Goal: Information Seeking & Learning: Check status

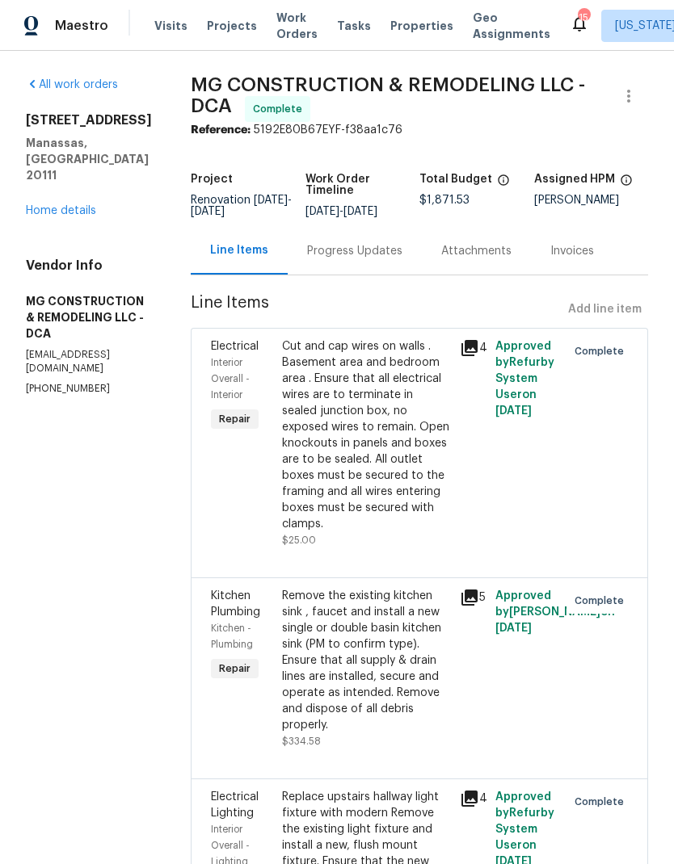
click at [380, 259] on div "Progress Updates" at bounding box center [354, 251] width 95 height 16
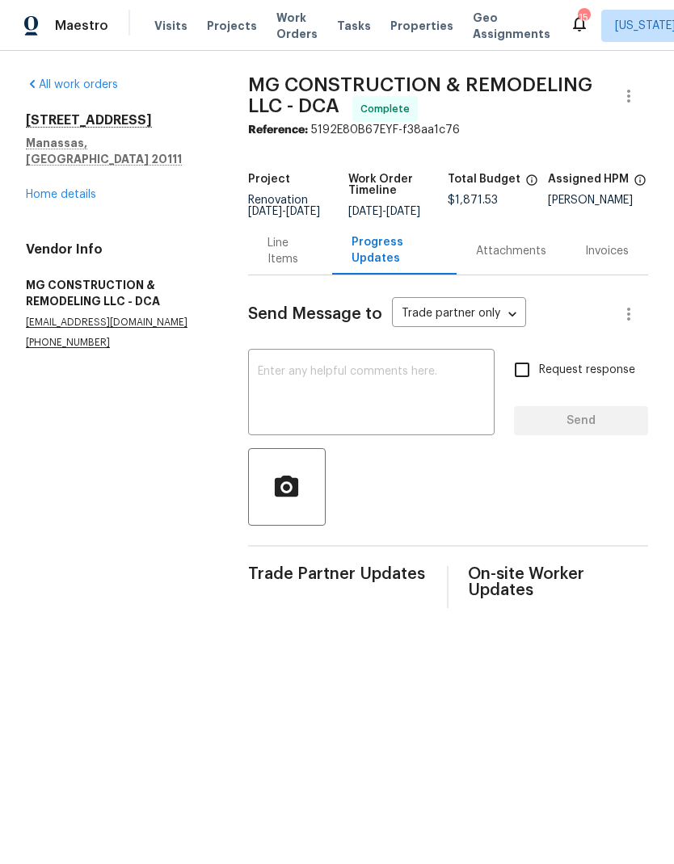
click at [82, 189] on link "Home details" at bounding box center [61, 194] width 70 height 11
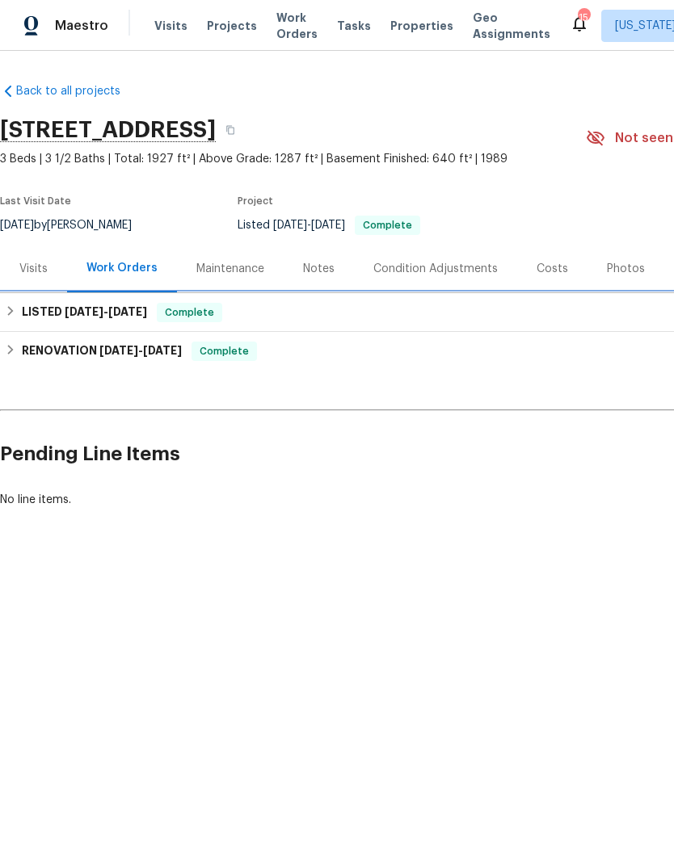
click at [164, 313] on div "LISTED [DATE] - [DATE] Complete" at bounding box center [456, 312] width 903 height 19
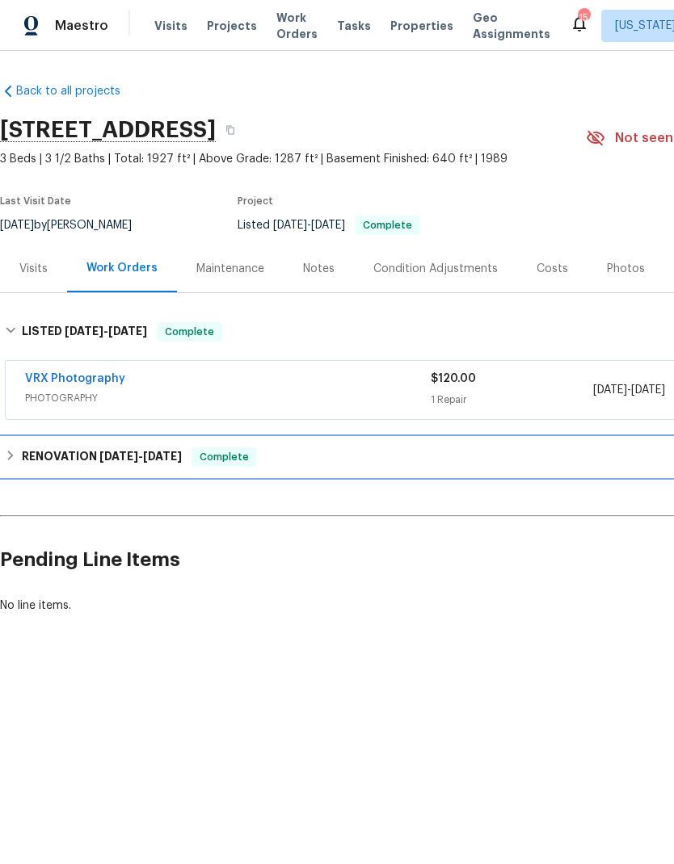
click at [196, 456] on div "RENOVATION [DATE] - [DATE] Complete" at bounding box center [456, 456] width 903 height 19
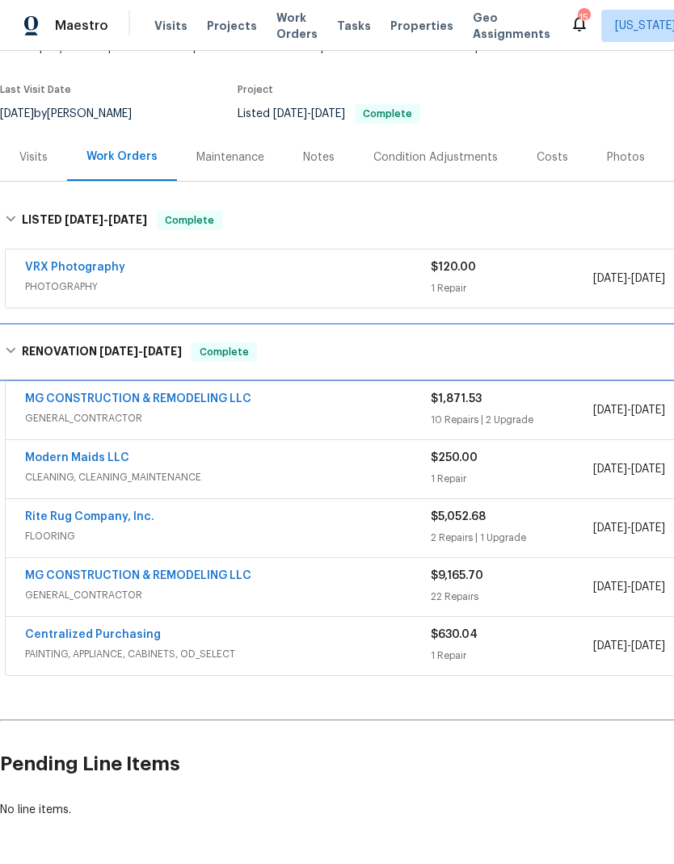
scroll to position [110, 0]
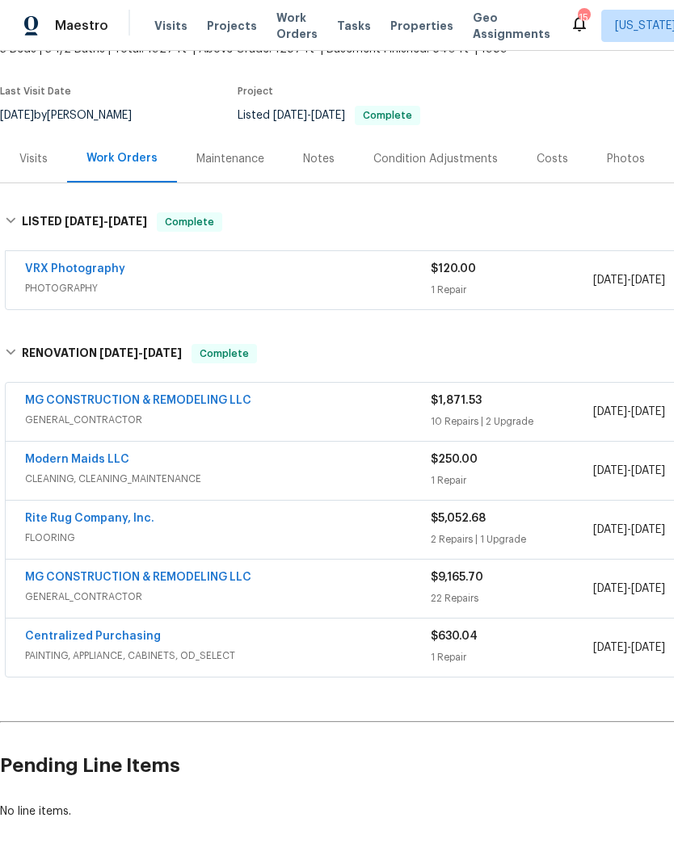
click at [129, 520] on link "Rite Rug Company, Inc." at bounding box center [89, 518] width 129 height 11
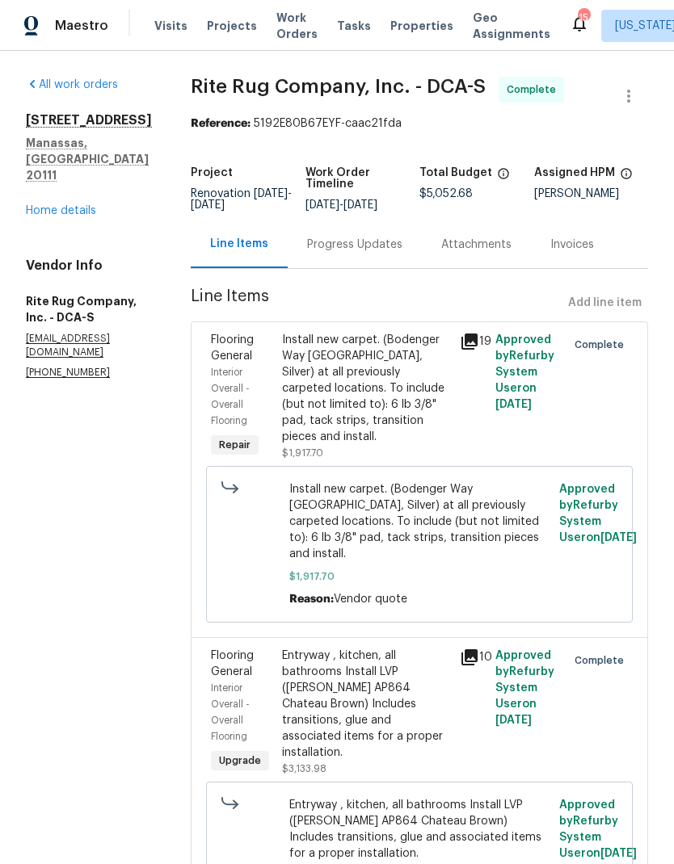
click at [332, 250] on div "Progress Updates" at bounding box center [354, 245] width 95 height 16
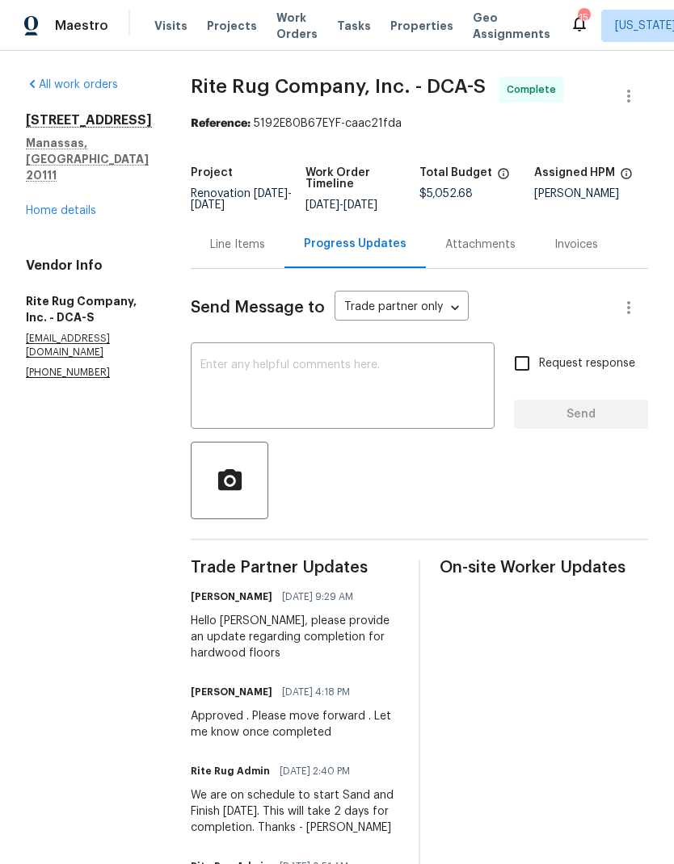
click at [78, 205] on link "Home details" at bounding box center [61, 210] width 70 height 11
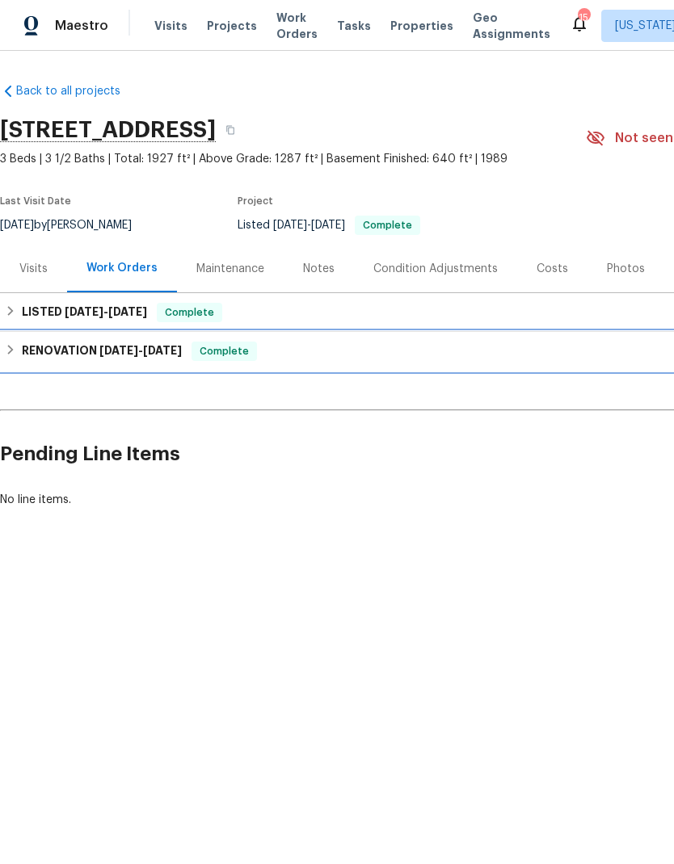
click at [141, 358] on h6 "RENOVATION [DATE] - [DATE]" at bounding box center [102, 351] width 160 height 19
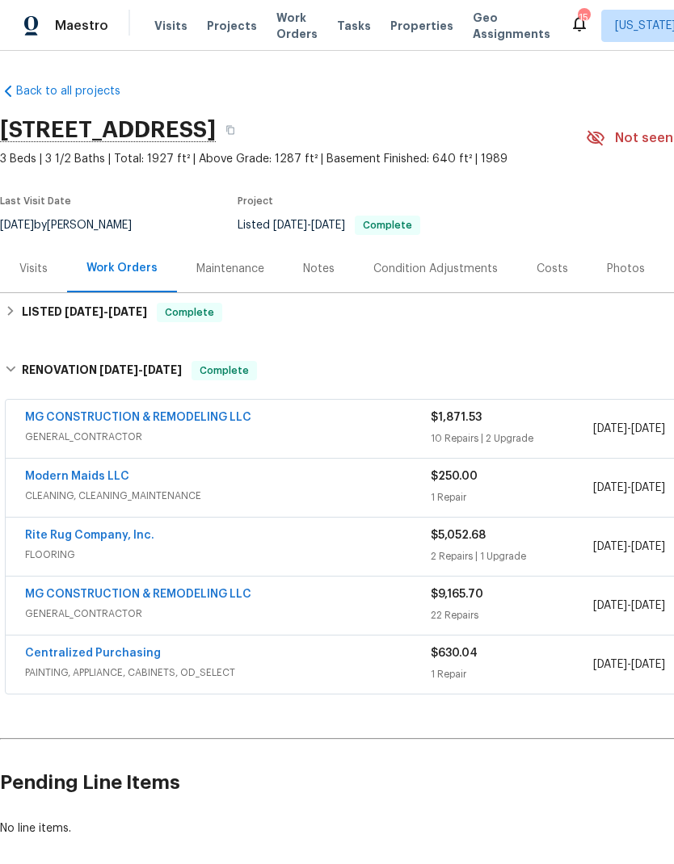
click at [115, 480] on link "Modern Maids LLC" at bounding box center [77, 476] width 104 height 11
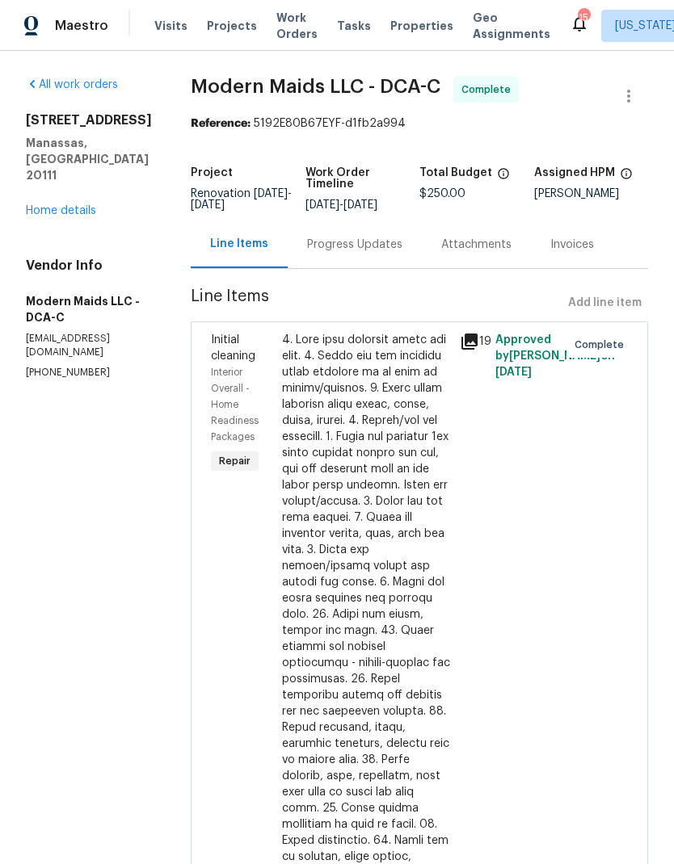
click at [363, 253] on div "Progress Updates" at bounding box center [354, 245] width 95 height 16
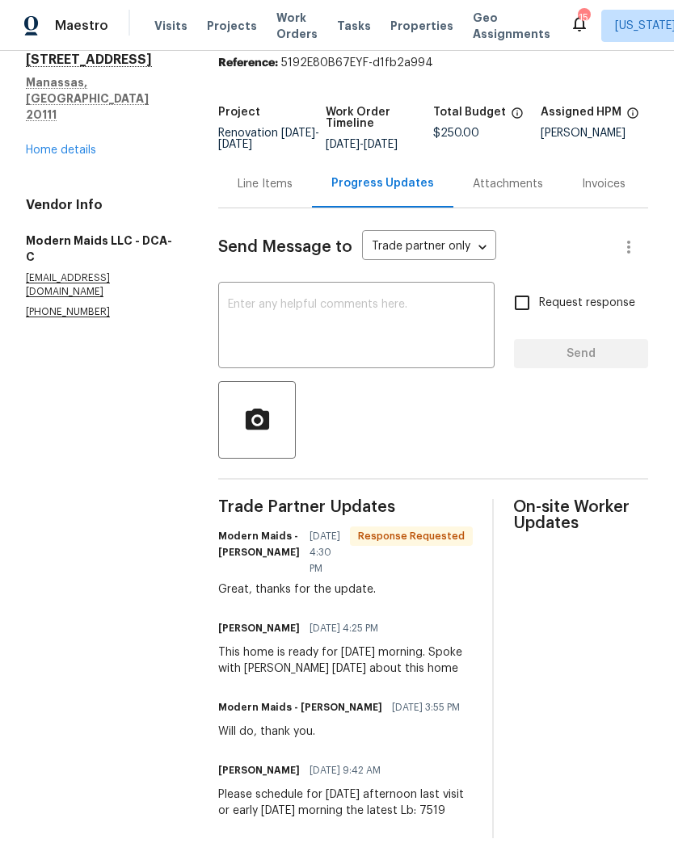
scroll to position [60, 0]
